Goal: Navigation & Orientation: Go to known website

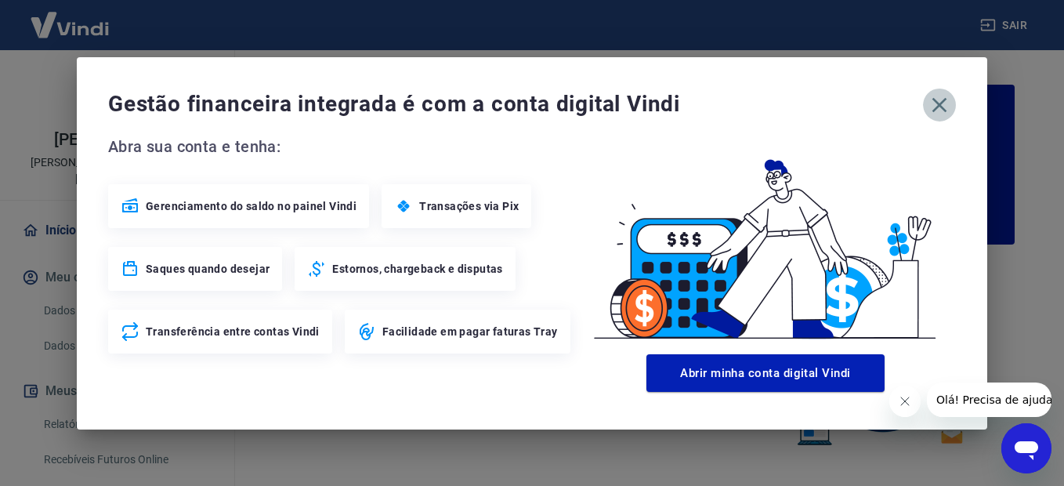
click at [946, 104] on icon "button" at bounding box center [939, 104] width 25 height 25
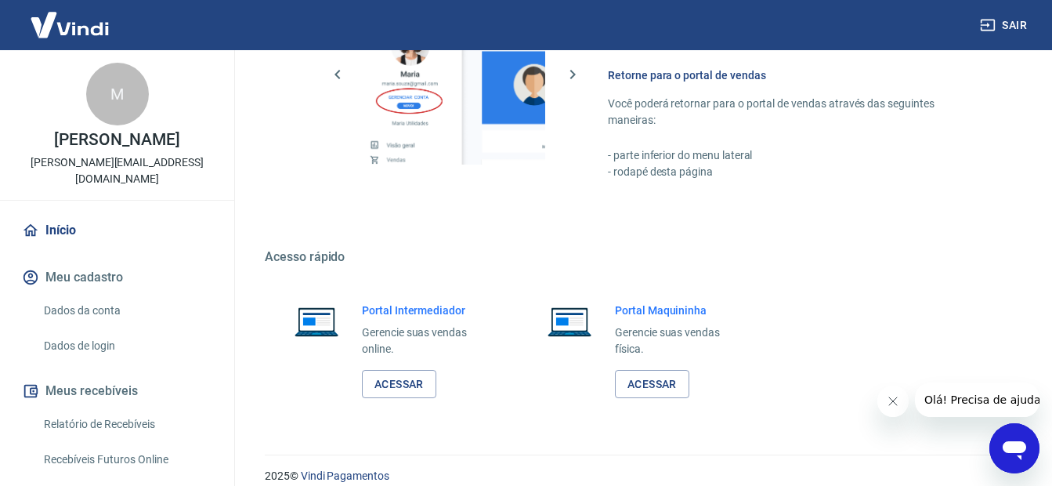
scroll to position [962, 0]
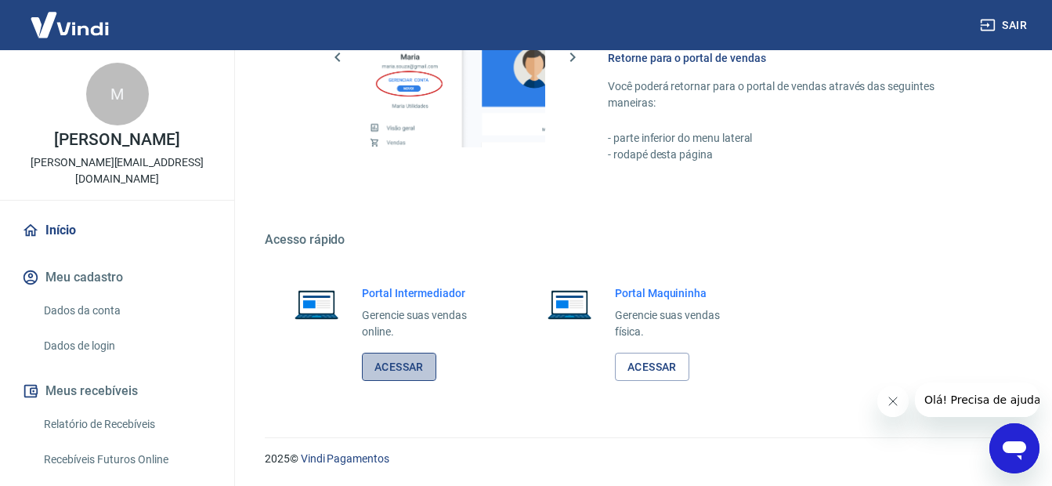
click at [395, 368] on link "Acessar" at bounding box center [399, 367] width 74 height 29
